Goal: Information Seeking & Learning: Learn about a topic

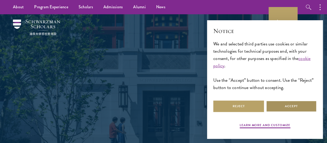
click at [276, 103] on button "Accept" at bounding box center [291, 106] width 51 height 12
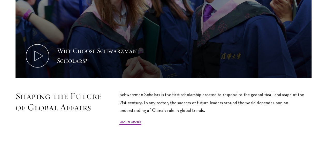
scroll to position [273, 0]
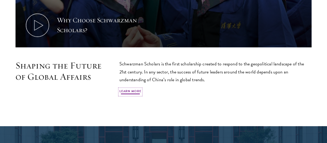
click at [142, 90] on link "Learn More" at bounding box center [131, 92] width 22 height 6
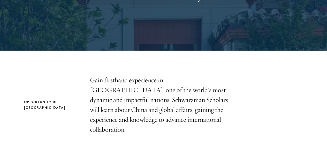
scroll to position [110, 0]
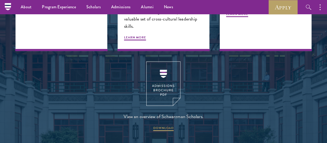
scroll to position [625, 0]
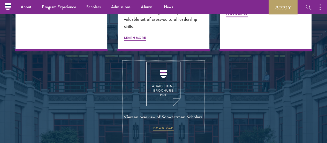
click at [154, 84] on img at bounding box center [164, 84] width 34 height 44
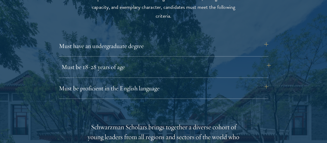
scroll to position [764, 0]
